Goal: Information Seeking & Learning: Compare options

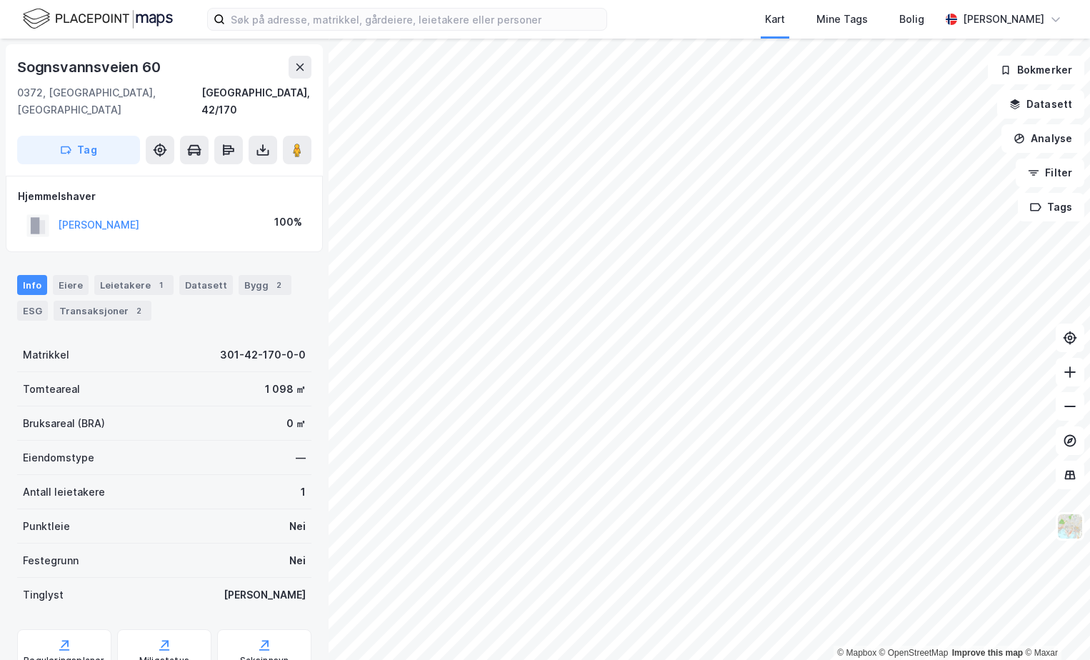
click at [669, 26] on div "Kart Mine Tags [PERSON_NAME] [PERSON_NAME] © Mapbox © OpenStreetMap Improve thi…" at bounding box center [545, 330] width 1090 height 660
click at [721, 29] on div "Kart Mine Tags [PERSON_NAME] [PERSON_NAME] © Mapbox © OpenStreetMap Improve thi…" at bounding box center [545, 330] width 1090 height 660
click at [545, 0] on html "Kart Mine Tags [PERSON_NAME] [PERSON_NAME] © Mapbox © OpenStreetMap Improve thi…" at bounding box center [545, 330] width 1090 height 660
click at [647, 11] on div "Kart Mine Tags [PERSON_NAME] [PERSON_NAME] © Mapbox © OpenStreetMap Improve thi…" at bounding box center [545, 330] width 1090 height 660
click at [1089, 127] on html "Kart Mine Tags [PERSON_NAME] [PERSON_NAME] © Mapbox © OpenStreetMap Improve thi…" at bounding box center [545, 330] width 1090 height 660
